Goal: Check status

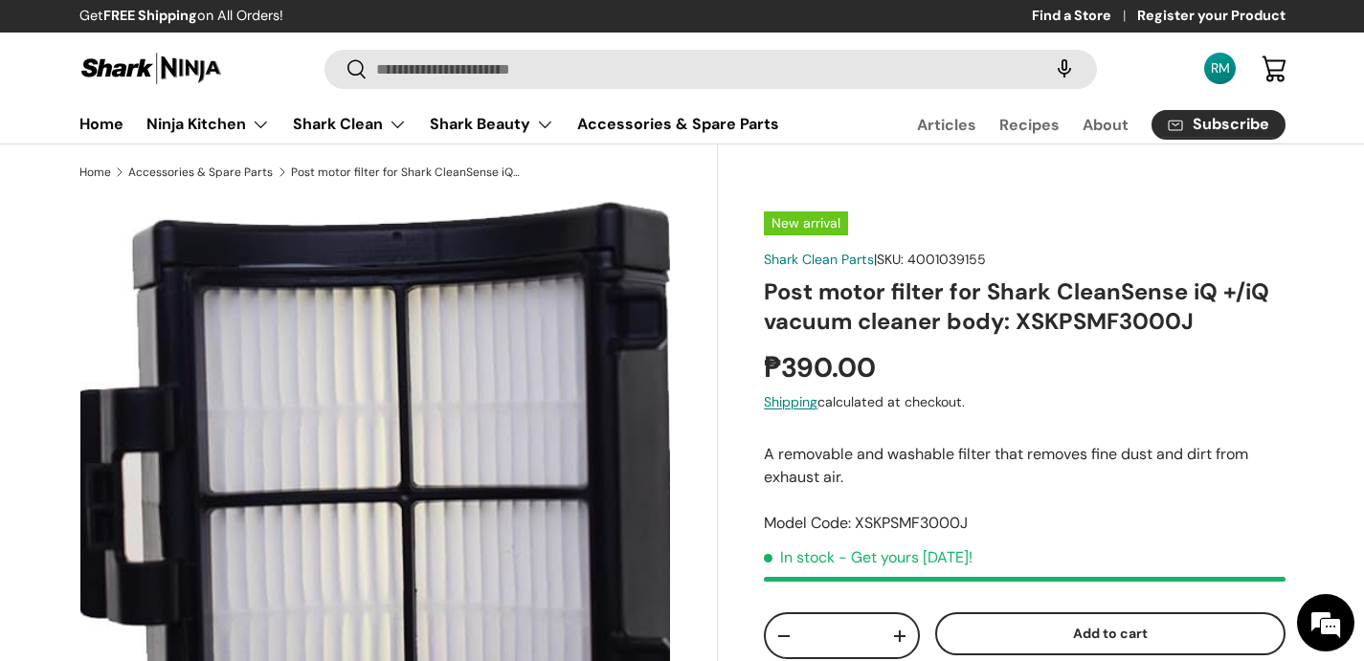
click at [1226, 64] on div "RM" at bounding box center [1220, 68] width 21 height 20
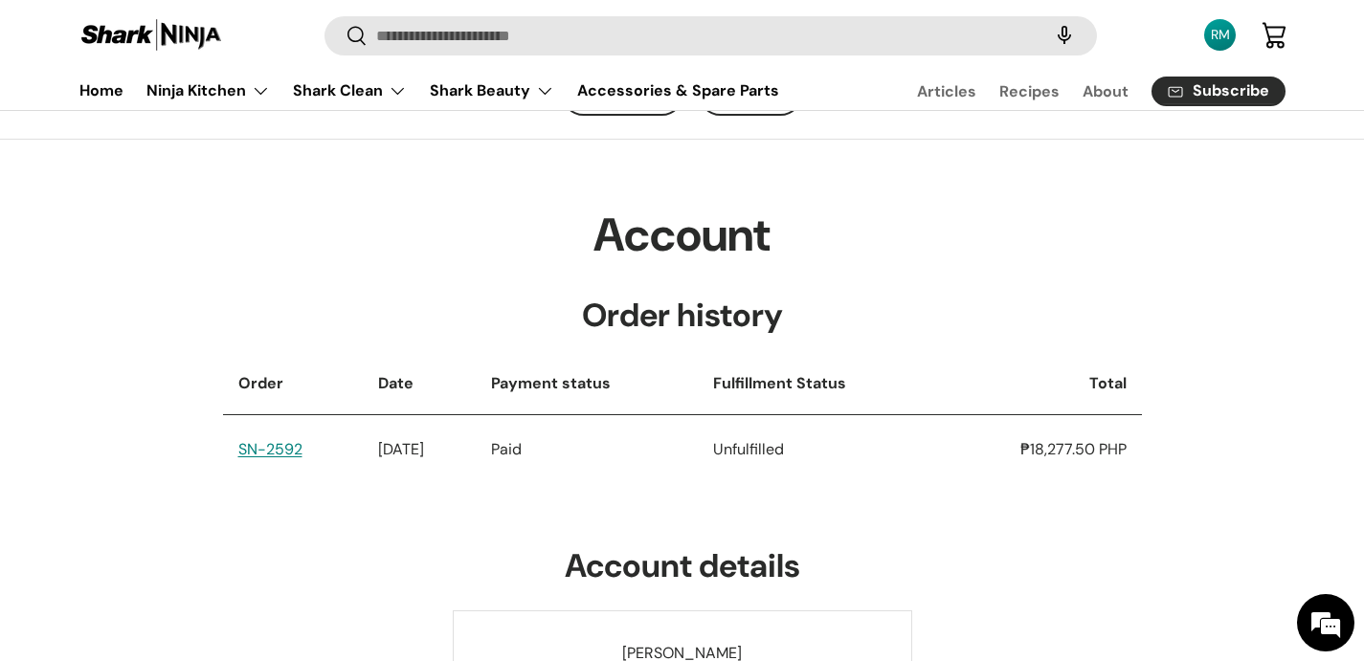
scroll to position [127, 0]
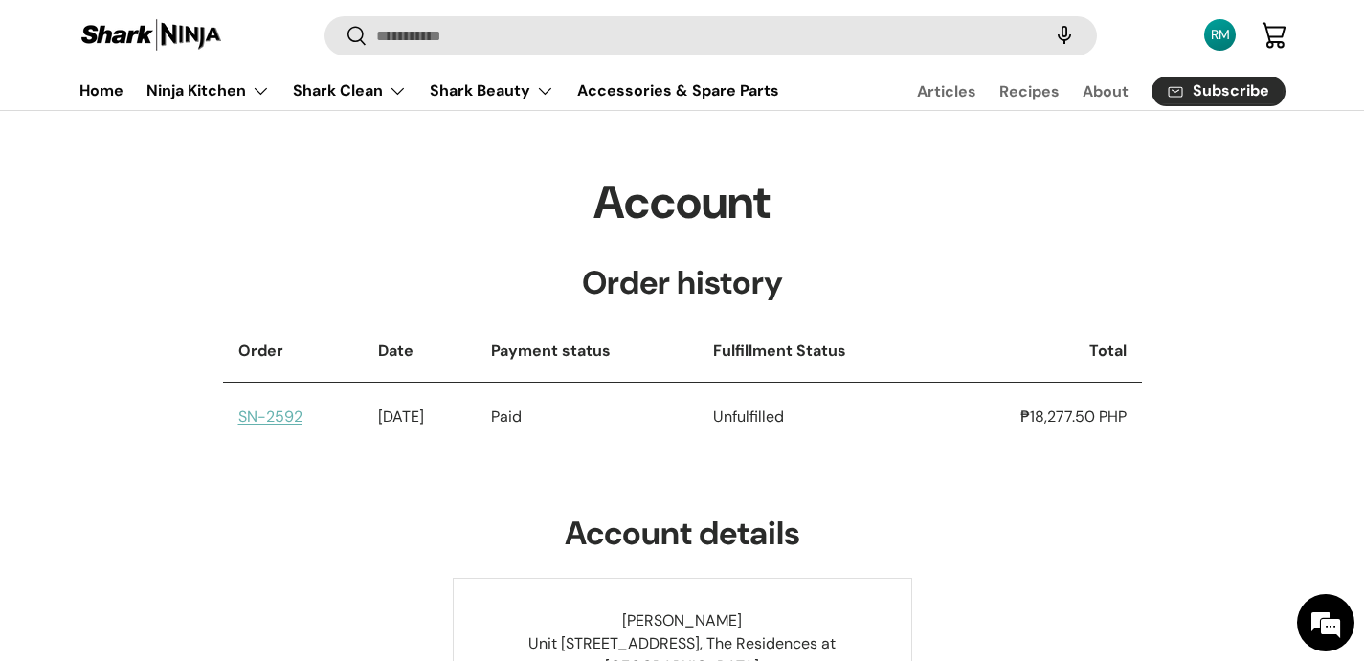
click at [284, 419] on link "SN-2592" at bounding box center [270, 417] width 64 height 20
